Goal: Task Accomplishment & Management: Use online tool/utility

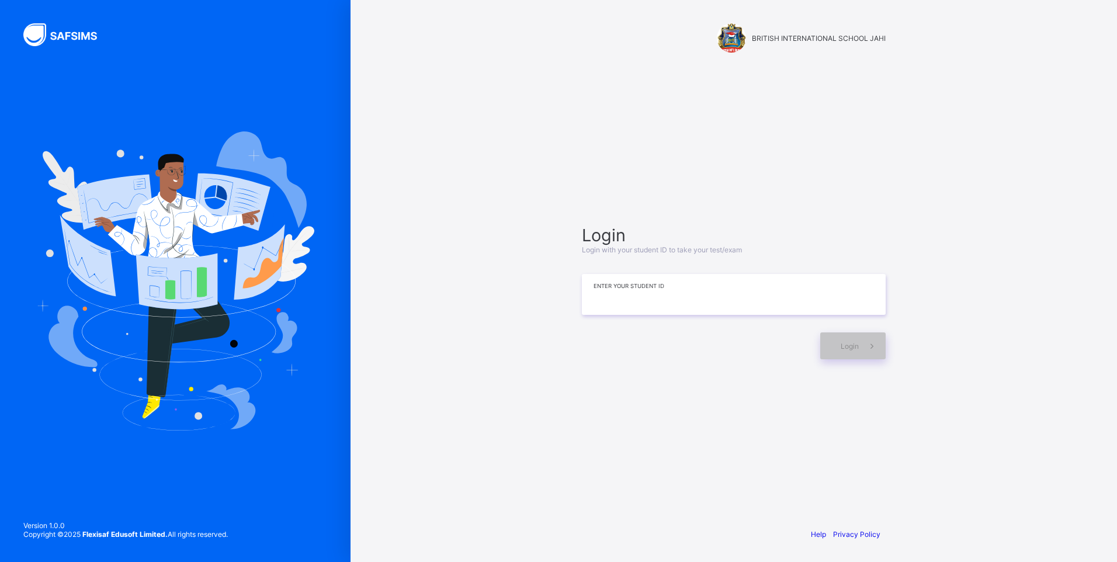
click at [602, 304] on input at bounding box center [734, 294] width 304 height 41
type input "**********"
click at [656, 12] on div "BRITISH INTERNATIONAL SCHOOL JAHI" at bounding box center [733, 39] width 327 height 78
click at [871, 342] on icon at bounding box center [872, 346] width 12 height 11
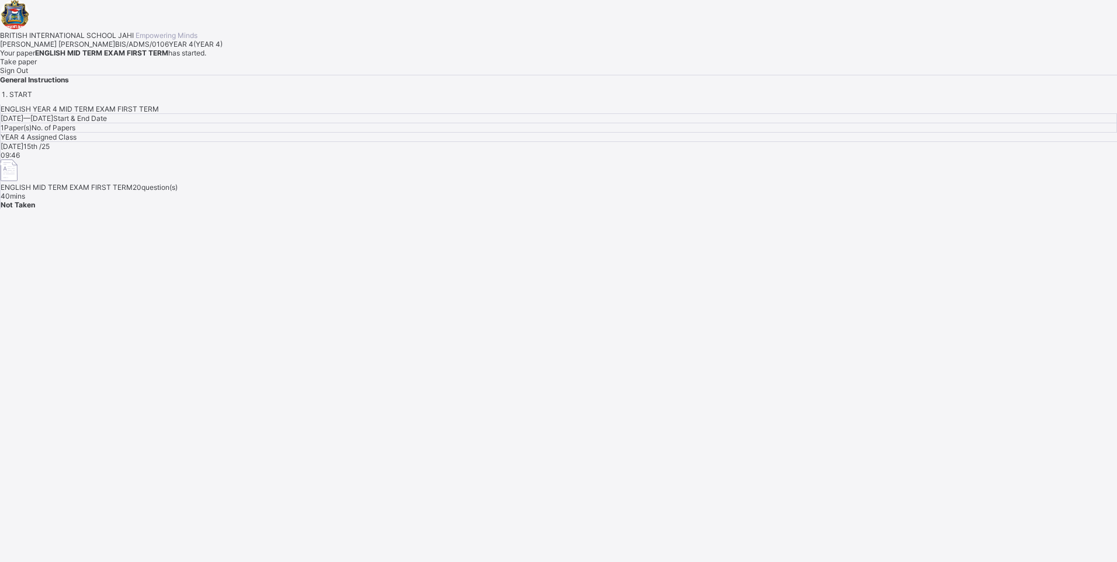
click at [147, 66] on div "Take paper" at bounding box center [558, 61] width 1117 height 9
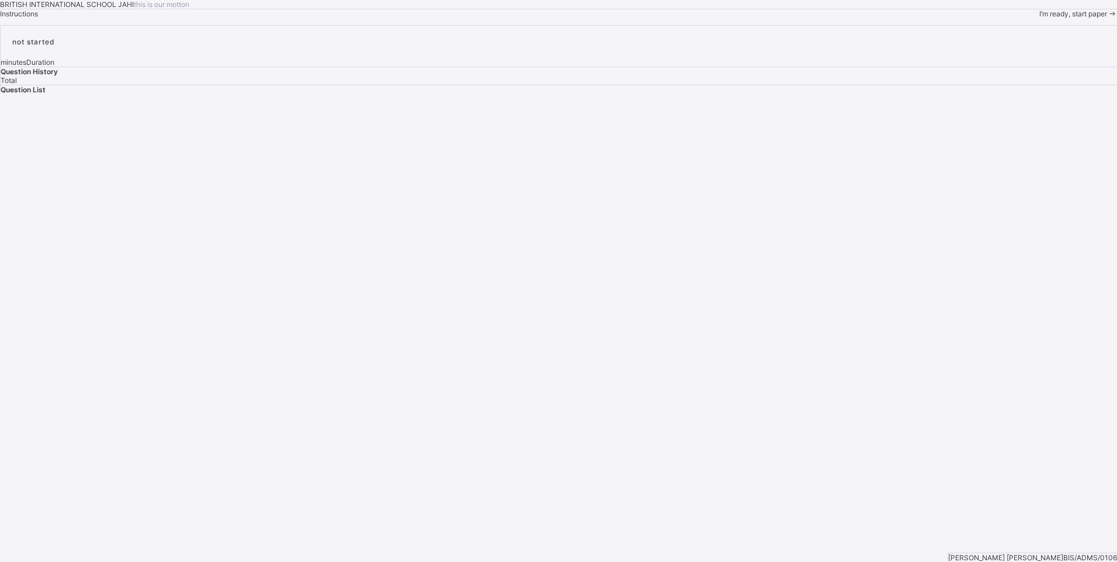
click at [1039, 18] on span "I’m ready, start paper" at bounding box center [1073, 13] width 68 height 9
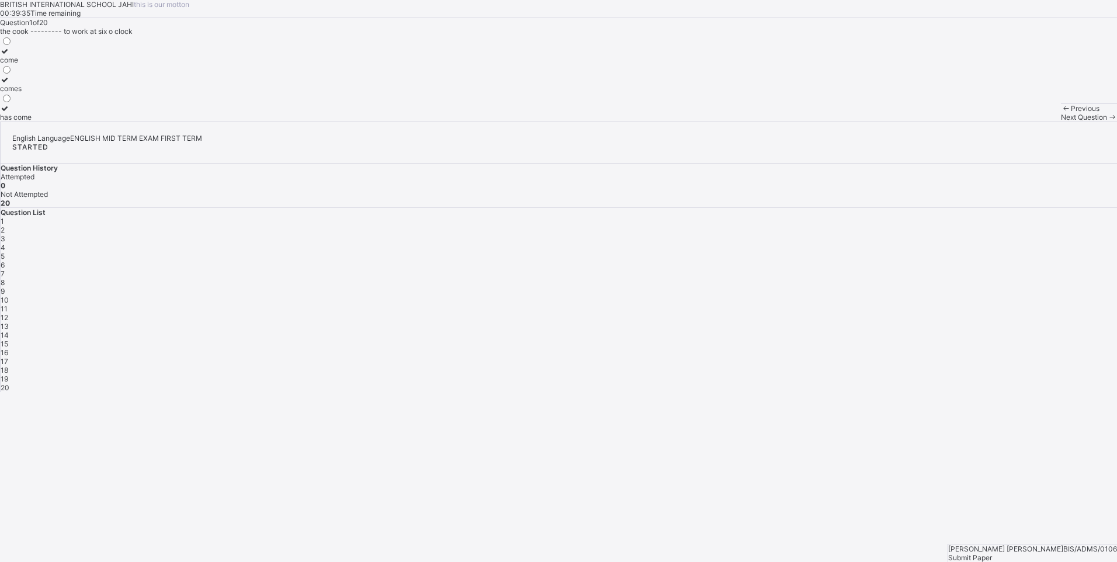
click at [32, 93] on div "comes" at bounding box center [16, 88] width 32 height 9
click at [1107, 122] on span at bounding box center [1112, 117] width 10 height 9
click at [15, 93] on label "very" at bounding box center [7, 84] width 15 height 18
click at [1107, 122] on span at bounding box center [1112, 117] width 10 height 9
click at [66, 93] on div "as soon as" at bounding box center [33, 88] width 66 height 9
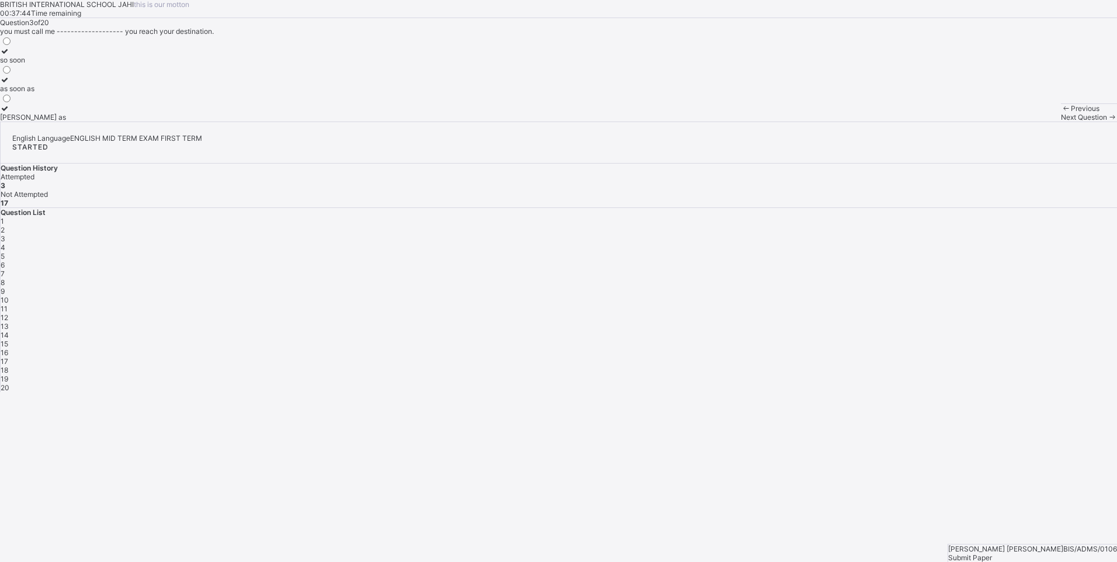
drag, startPoint x: 778, startPoint y: 536, endPoint x: 786, endPoint y: 535, distance: 8.3
click at [1061, 122] on div "Next Question" at bounding box center [1089, 117] width 56 height 9
click at [36, 93] on label "was" at bounding box center [18, 84] width 36 height 18
click at [1061, 122] on div "Next Question" at bounding box center [1089, 117] width 56 height 9
click at [39, 64] on div "to write" at bounding box center [19, 60] width 39 height 9
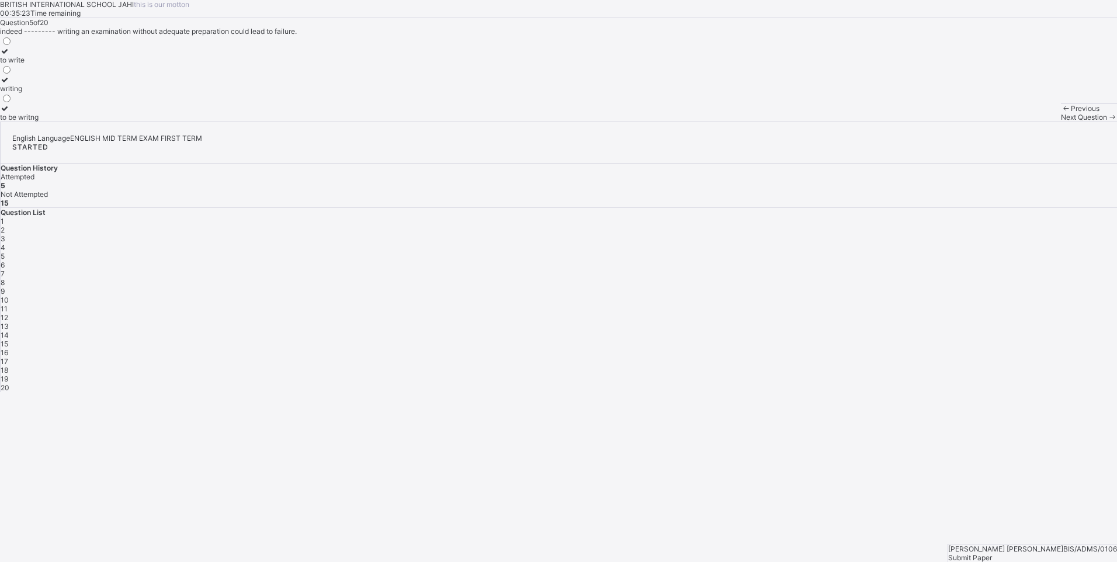
click at [1061, 122] on span "Next Question" at bounding box center [1084, 117] width 46 height 9
click at [36, 93] on label "are" at bounding box center [18, 84] width 36 height 18
click at [1107, 122] on icon at bounding box center [1112, 117] width 10 height 9
click at [24, 122] on label "of" at bounding box center [12, 113] width 24 height 18
click at [1107, 122] on span at bounding box center [1112, 117] width 10 height 9
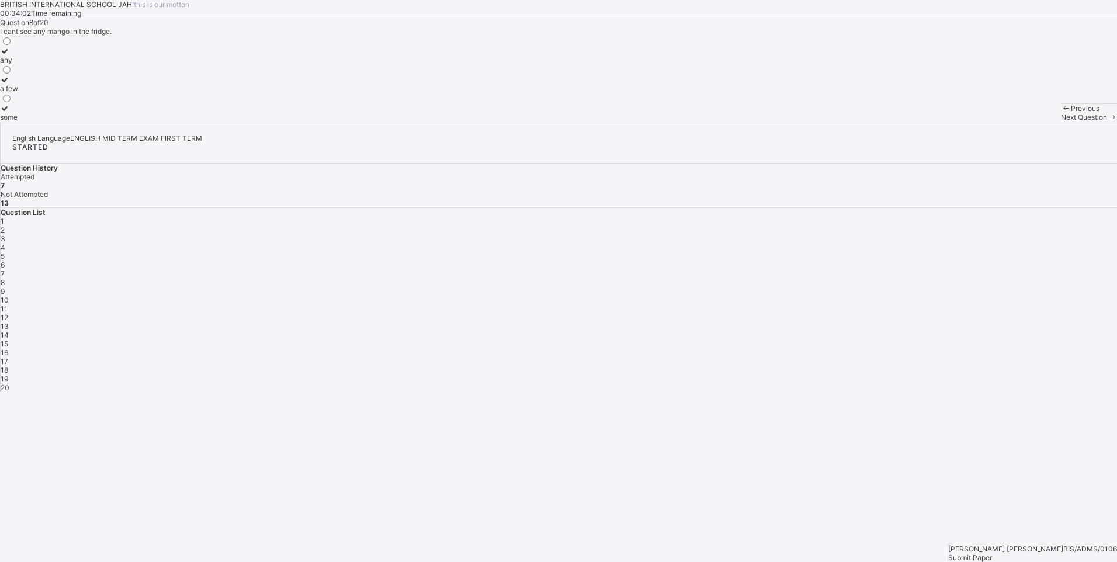
click at [18, 64] on div "any" at bounding box center [9, 60] width 18 height 9
drag, startPoint x: 812, startPoint y: 533, endPoint x: 818, endPoint y: 540, distance: 9.1
click at [1061, 122] on div "Next Question" at bounding box center [1089, 117] width 56 height 9
click at [37, 93] on label "themselves" at bounding box center [18, 84] width 37 height 18
click at [9, 296] on span "10" at bounding box center [5, 300] width 8 height 9
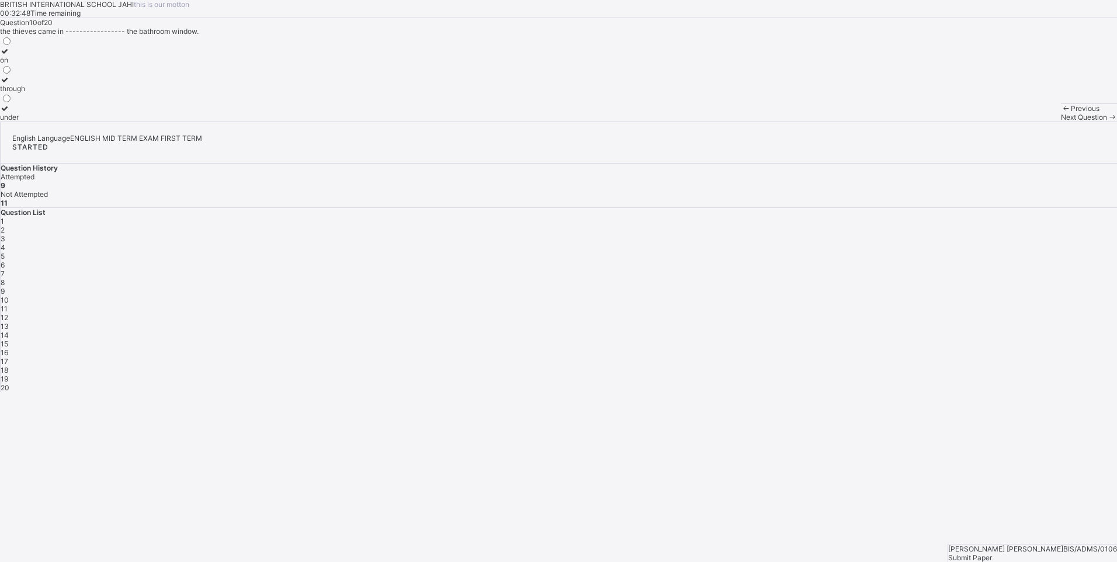
click at [25, 93] on div "through" at bounding box center [12, 88] width 25 height 9
click at [1061, 122] on div "Next Question" at bounding box center [1089, 117] width 56 height 9
click at [29, 122] on div "for" at bounding box center [14, 117] width 29 height 9
click at [1061, 122] on span "Next Question" at bounding box center [1084, 117] width 46 height 9
click at [14, 64] on div "and" at bounding box center [7, 60] width 14 height 9
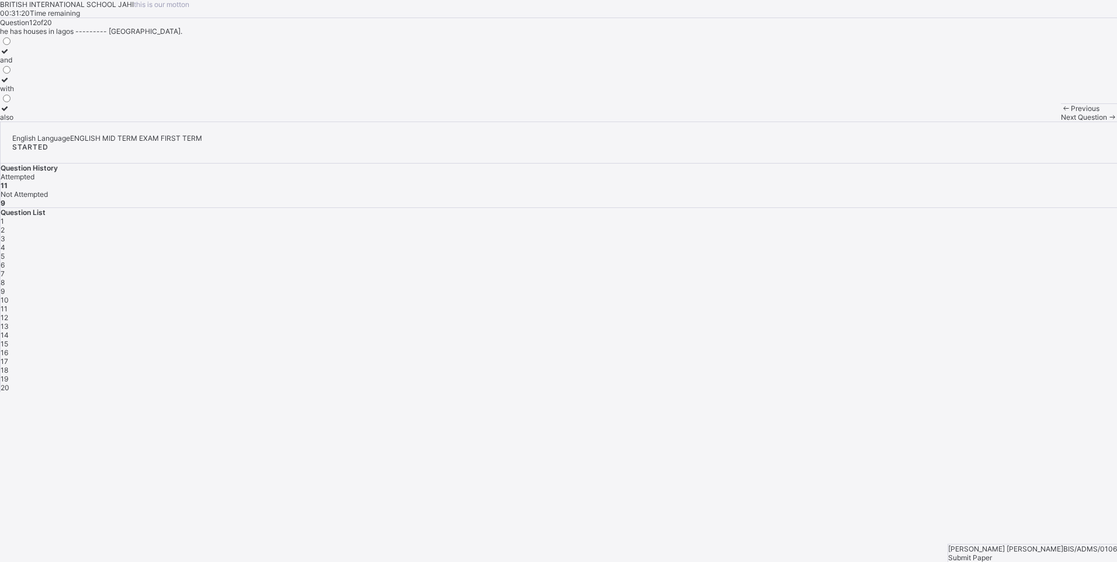
click at [1107, 122] on icon at bounding box center [1112, 117] width 10 height 9
click at [21, 93] on div "wasn’t" at bounding box center [10, 88] width 21 height 9
click at [1061, 122] on div "Previous Next Question" at bounding box center [1089, 112] width 56 height 18
click at [1107, 122] on icon at bounding box center [1112, 117] width 10 height 9
click at [33, 64] on label "doesn’t he" at bounding box center [16, 56] width 33 height 18
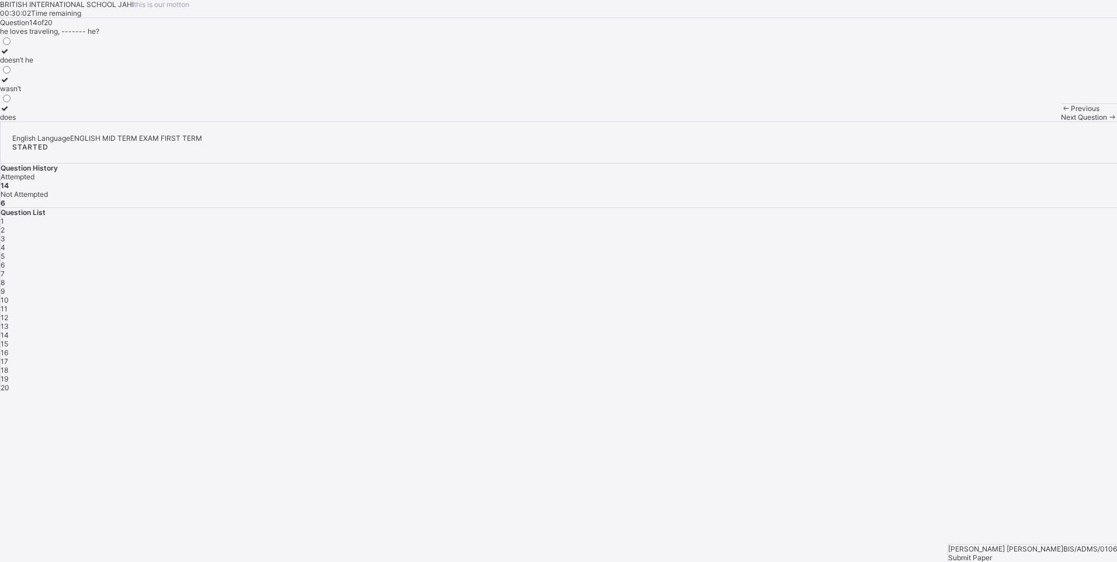
click at [1107, 122] on icon at bounding box center [1112, 117] width 10 height 9
click at [36, 64] on div "played" at bounding box center [18, 60] width 36 height 9
click at [1061, 122] on div "Previous Next Question" at bounding box center [1089, 112] width 56 height 18
click at [1107, 122] on icon at bounding box center [1112, 117] width 10 height 9
click at [57, 93] on div "walking" at bounding box center [28, 88] width 57 height 9
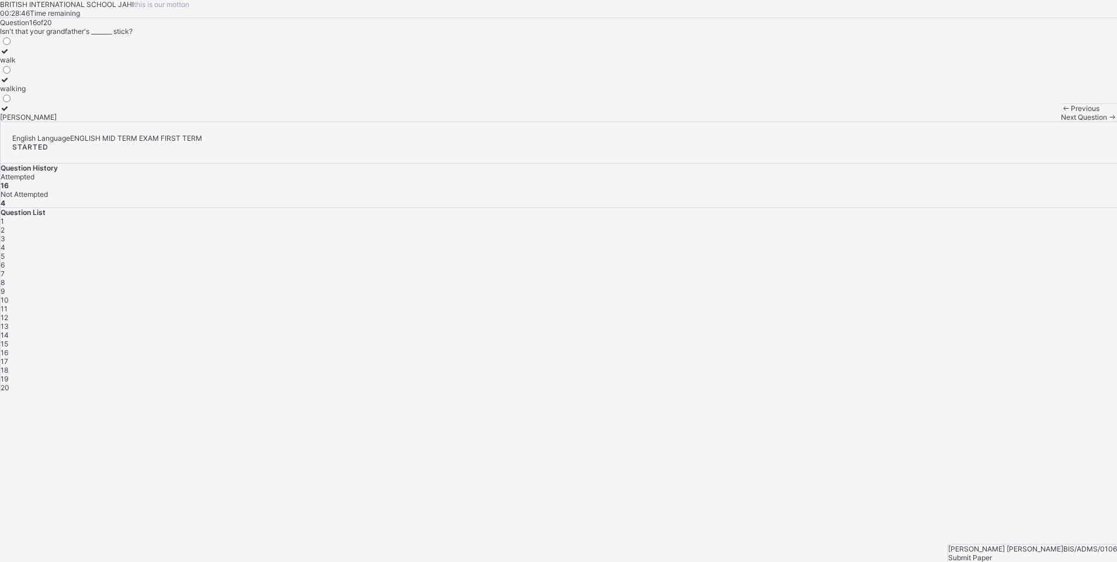
click at [1107, 122] on span at bounding box center [1112, 117] width 10 height 9
click at [34, 64] on div "tall" at bounding box center [17, 60] width 34 height 9
click at [1107, 122] on span at bounding box center [1112, 117] width 10 height 9
click at [37, 64] on label "wiser" at bounding box center [18, 56] width 37 height 18
click at [1061, 122] on div "Previous Next Question" at bounding box center [1089, 112] width 56 height 18
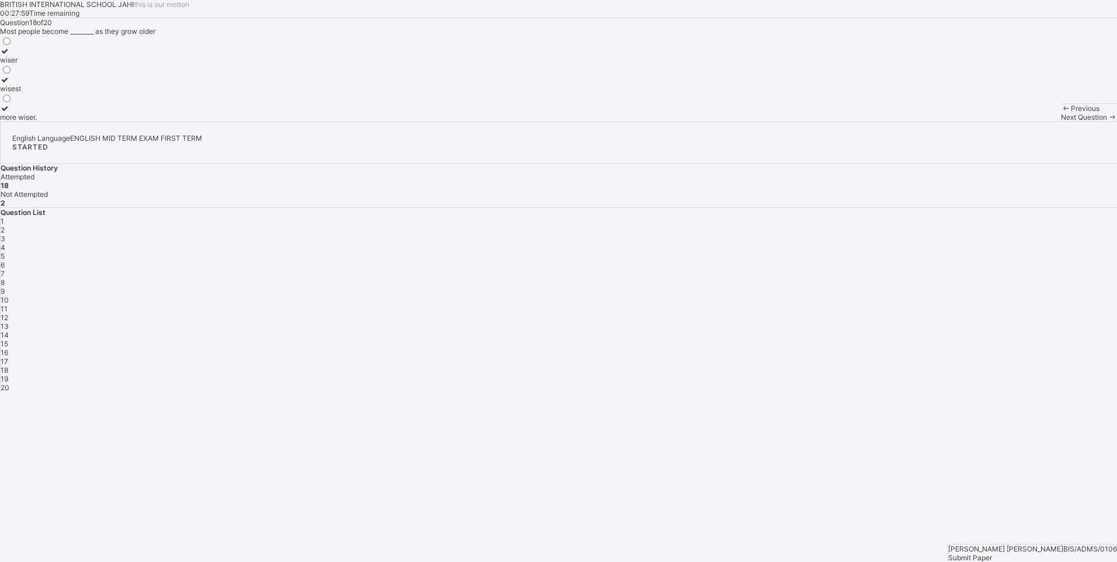
click at [1107, 122] on icon at bounding box center [1112, 117] width 10 height 9
click at [20, 64] on div "older" at bounding box center [10, 60] width 20 height 9
click at [1061, 122] on span "Next Question" at bounding box center [1084, 117] width 46 height 9
click at [56, 122] on div "most intelligently" at bounding box center [28, 117] width 56 height 9
click at [56, 93] on div "most intelligent" at bounding box center [28, 88] width 56 height 9
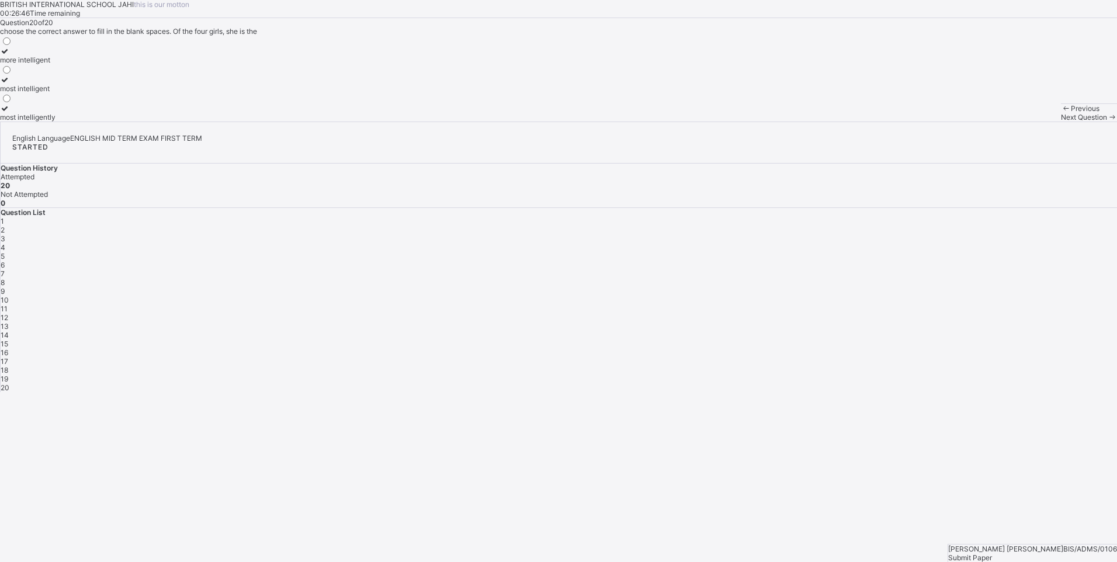
click at [8, 375] on span "19" at bounding box center [5, 379] width 8 height 9
click at [8, 366] on span "18" at bounding box center [5, 370] width 8 height 9
click at [8, 357] on span "17" at bounding box center [5, 361] width 8 height 9
click at [934, 348] on div "16" at bounding box center [559, 352] width 1117 height 9
click at [8, 339] on span "15" at bounding box center [5, 343] width 8 height 9
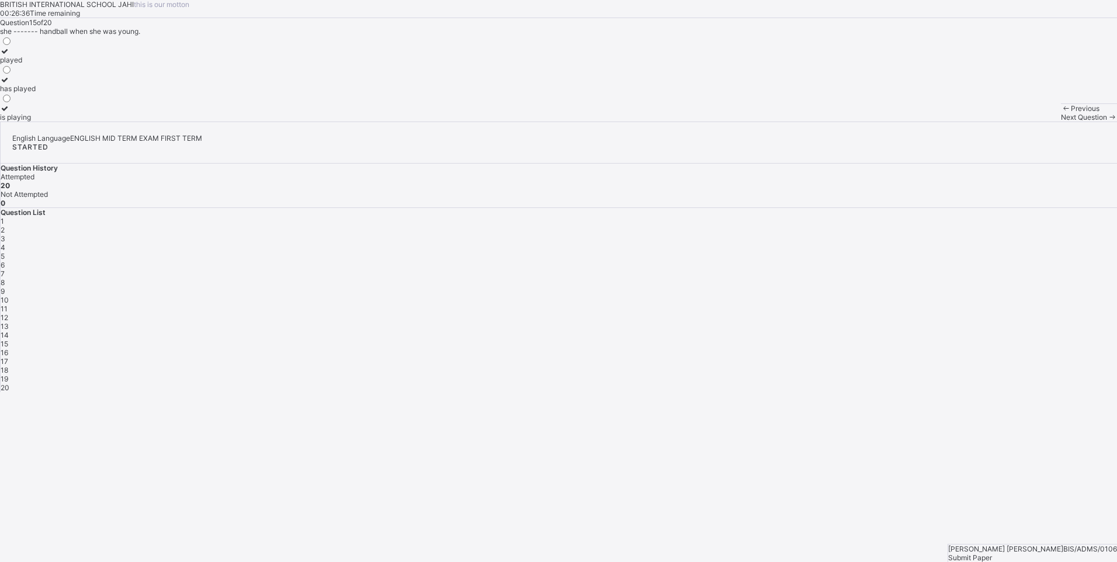
click at [1083, 255] on div "1 2 3 4 5 6 7 8 9 10 11 12 13 14 15 16 17 18 19 20" at bounding box center [559, 304] width 1117 height 175
click at [1093, 261] on div "1 2 3 4 5 6 7 8 9 10 11 12 13 14 15 16 17 18 19 20" at bounding box center [559, 304] width 1117 height 175
click at [9, 331] on span "14" at bounding box center [5, 335] width 8 height 9
click at [9, 322] on span "13" at bounding box center [5, 326] width 8 height 9
click at [8, 313] on span "12" at bounding box center [5, 317] width 8 height 9
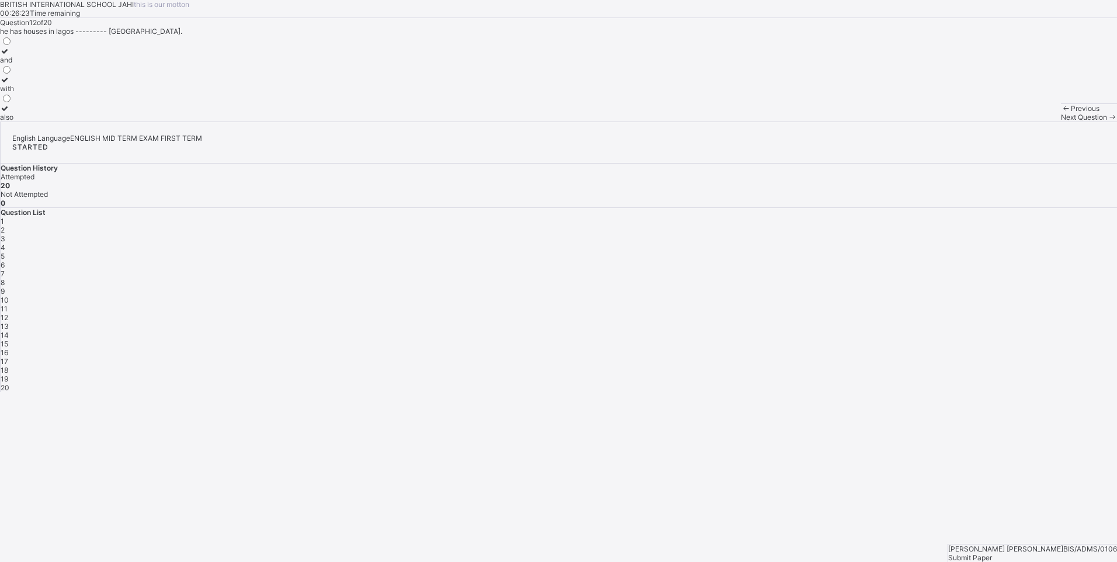
click at [8, 304] on span "11" at bounding box center [4, 308] width 7 height 9
click at [9, 296] on span "10" at bounding box center [5, 300] width 8 height 9
click at [928, 287] on div "9" at bounding box center [559, 291] width 1117 height 9
click at [5, 278] on span "8" at bounding box center [3, 282] width 4 height 9
click at [1084, 269] on div "7" at bounding box center [559, 273] width 1117 height 9
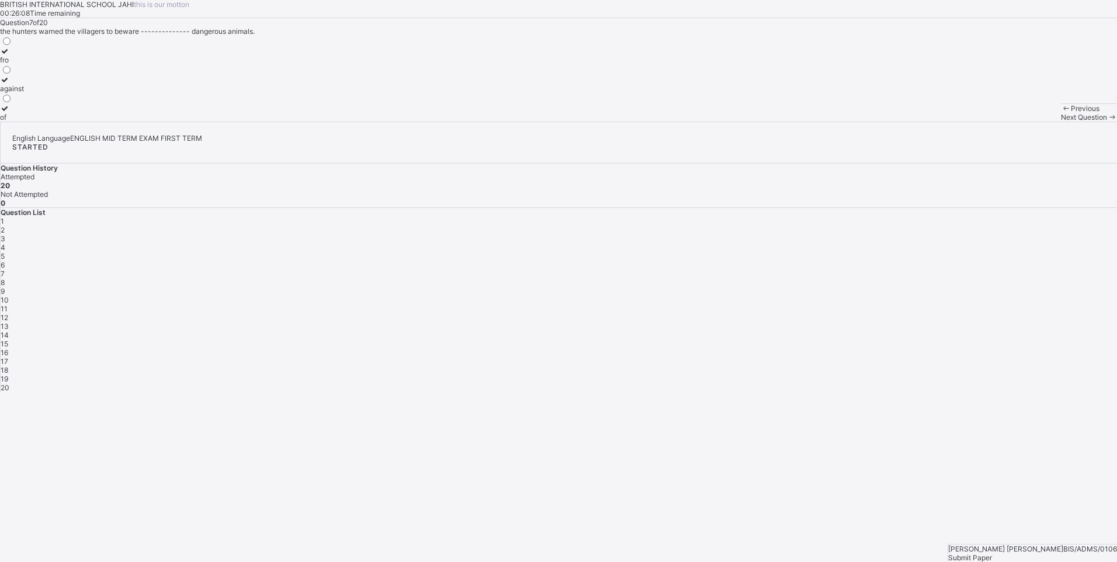
click at [1052, 261] on div "6" at bounding box center [559, 265] width 1117 height 9
click at [1031, 252] on div "5" at bounding box center [559, 256] width 1117 height 9
click at [998, 245] on div "4" at bounding box center [559, 247] width 1117 height 9
click at [961, 238] on div "1 2 3 4 5 6 7 8 9 10 11 12 13 14 15 16 17 18 19 20" at bounding box center [559, 304] width 1117 height 175
click at [961, 239] on div "3" at bounding box center [559, 238] width 1117 height 9
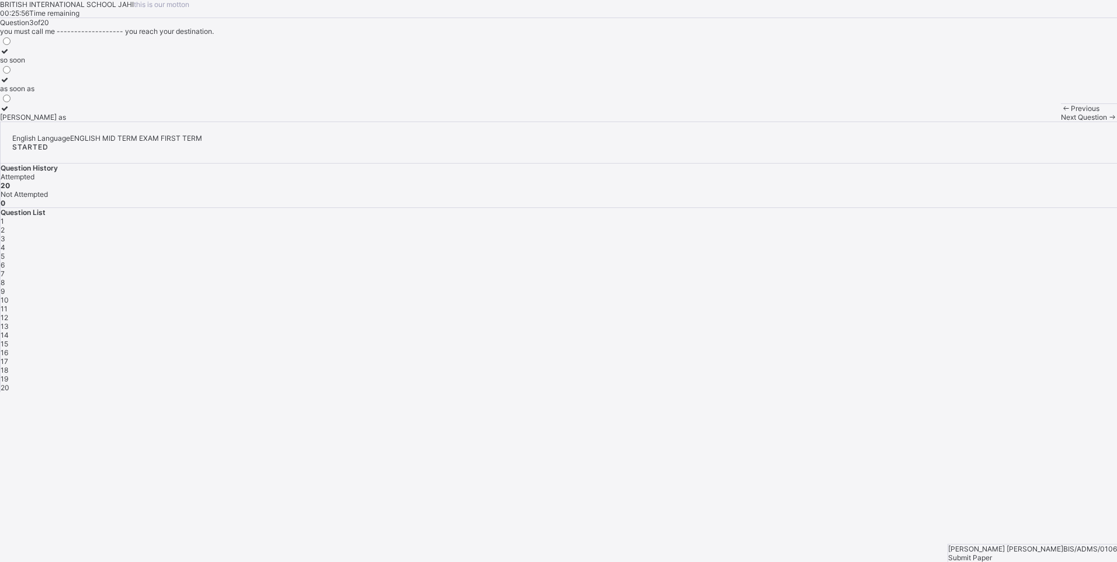
click at [5, 234] on span "2" at bounding box center [3, 230] width 4 height 9
click at [4, 226] on span "1" at bounding box center [3, 221] width 4 height 9
click at [937, 392] on div "English Language ENGLISH MID TERM EXAM FIRST TERM STARTED Question History Atte…" at bounding box center [558, 257] width 1117 height 271
click at [1101, 321] on div "English Language ENGLISH MID TERM EXAM FIRST TERM STARTED Question History Atte…" at bounding box center [558, 257] width 1117 height 271
click at [992, 553] on span "Submit Paper" at bounding box center [970, 557] width 44 height 9
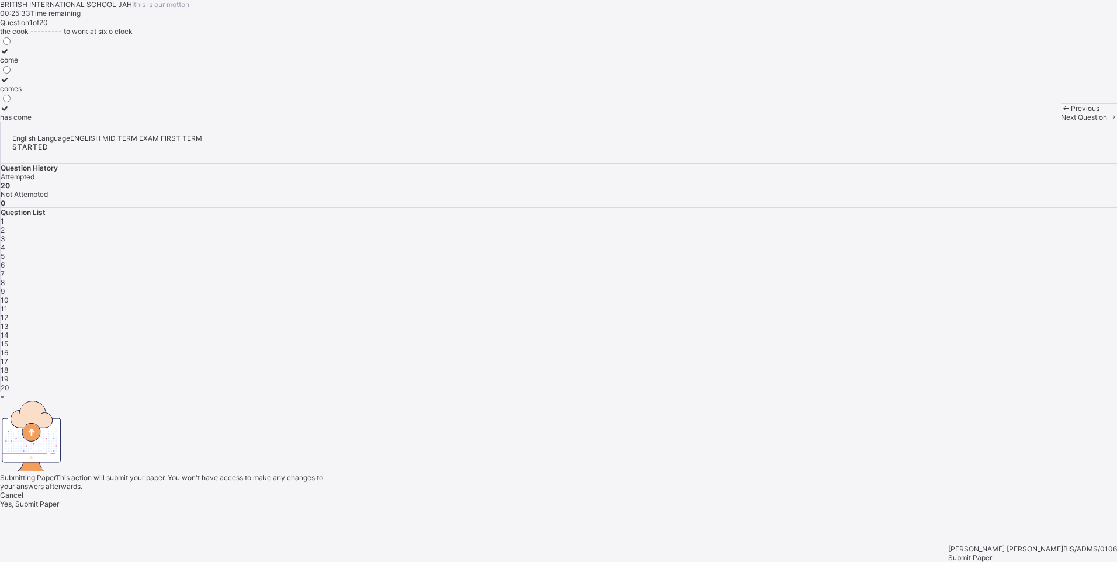
click at [59, 500] on span "Yes, Submit Paper" at bounding box center [29, 504] width 59 height 9
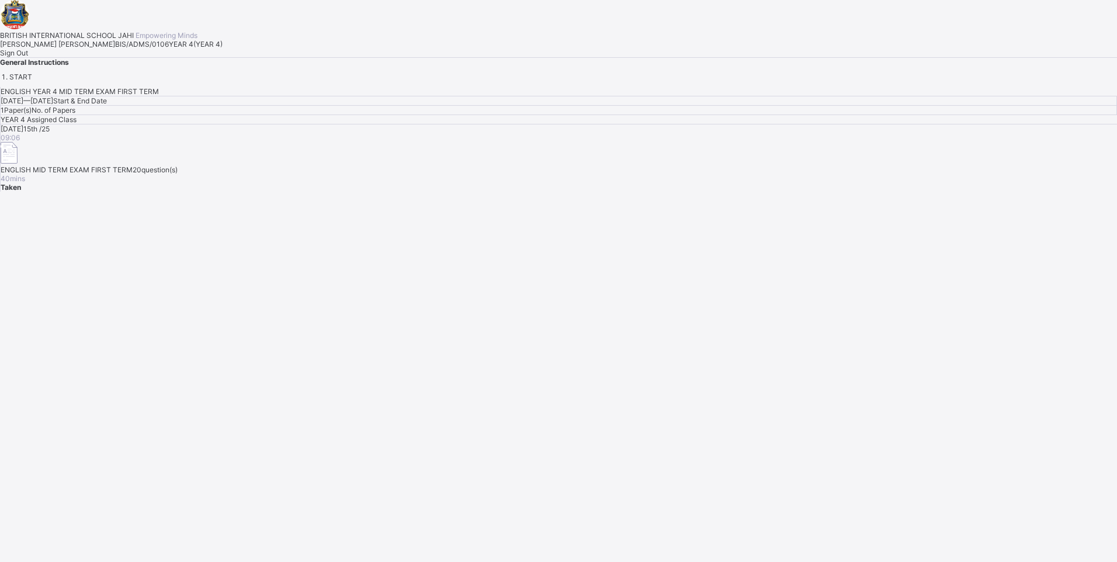
click at [28, 57] on span "Sign Out" at bounding box center [14, 52] width 28 height 9
